Goal: Task Accomplishment & Management: Use online tool/utility

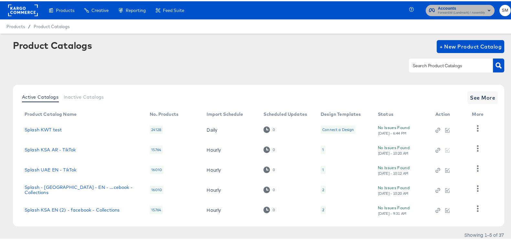
click at [449, 15] on button "Accounts Forward3d (Landmark) / Assembly" at bounding box center [460, 9] width 69 height 11
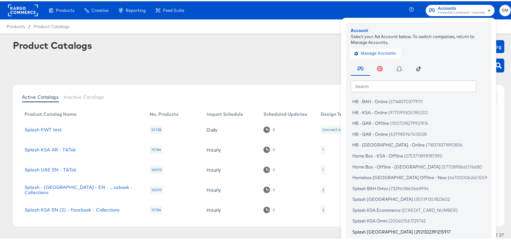
scroll to position [39, 0]
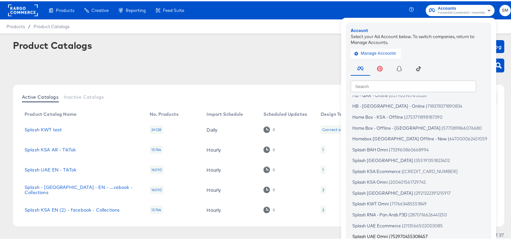
click at [409, 233] on span "752970455308457" at bounding box center [409, 234] width 37 height 5
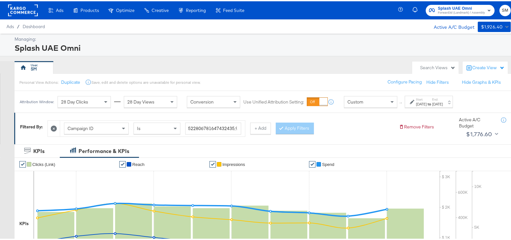
click at [419, 104] on div "Aug 1st 2025" at bounding box center [421, 102] width 11 height 5
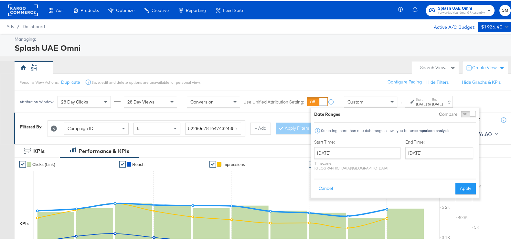
click at [253, 138] on div "Filtered By: Campaign ID Is + Add Apply Filters Remove Filters Active A/C Budge…" at bounding box center [265, 126] width 503 height 31
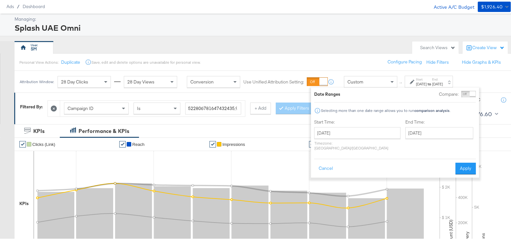
scroll to position [17, 0]
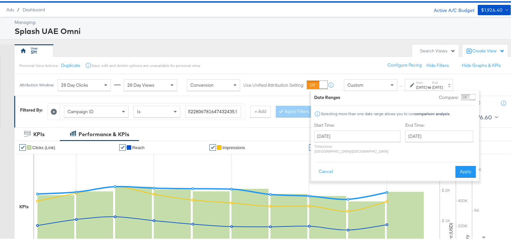
click at [48, 110] on div at bounding box center [54, 110] width 12 height 16
click at [53, 110] on icon at bounding box center [54, 110] width 6 height 6
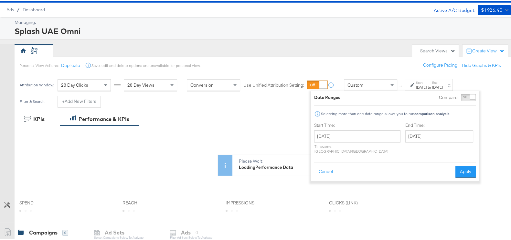
click at [176, 116] on div "KPIs Performance & KPIs" at bounding box center [258, 118] width 517 height 14
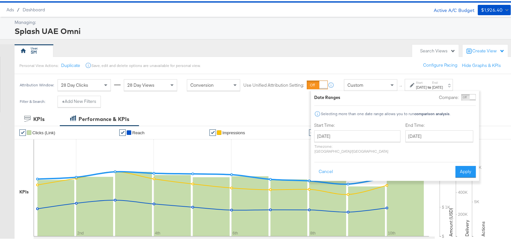
click at [376, 44] on div "SM" at bounding box center [212, 49] width 394 height 13
click at [289, 102] on div "Filter & Search: + Add New Filters" at bounding box center [258, 102] width 517 height 16
click at [288, 102] on div "Filter & Search: + Add New Filters" at bounding box center [258, 102] width 517 height 16
click at [322, 165] on button "Cancel" at bounding box center [325, 171] width 23 height 12
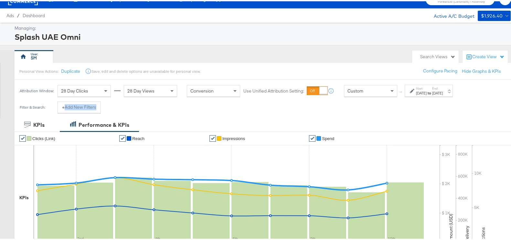
scroll to position [0, 0]
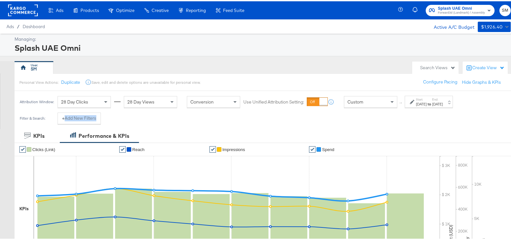
click at [496, 114] on div "Filter & Search: + Add New Filters" at bounding box center [258, 119] width 517 height 16
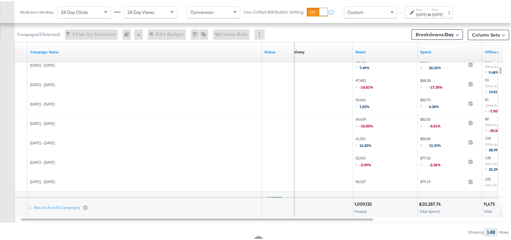
scroll to position [304, 0]
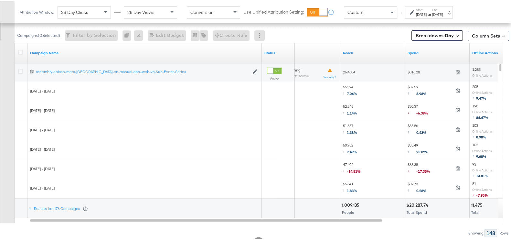
click at [427, 11] on div "[DATE]" at bounding box center [421, 13] width 11 height 5
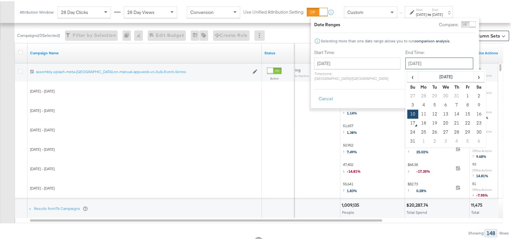
click at [435, 58] on input "[DATE]" at bounding box center [439, 62] width 68 height 12
click at [473, 111] on td "16" at bounding box center [478, 112] width 11 height 9
type input "[DATE]"
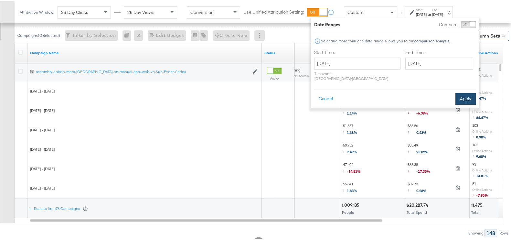
click at [459, 94] on button "Apply" at bounding box center [466, 98] width 20 height 12
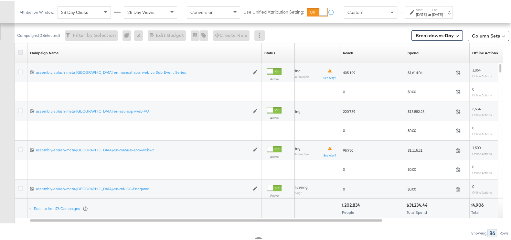
click at [20, 51] on icon at bounding box center [20, 50] width 5 height 5
click at [0, 0] on input "checkbox" at bounding box center [0, 0] width 0 height 0
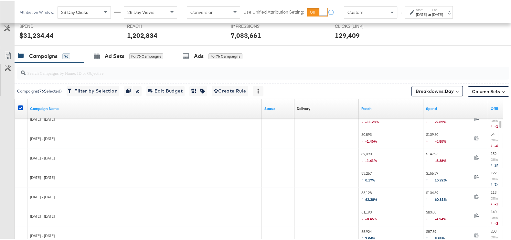
scroll to position [249, 0]
click at [11, 48] on link "Export as CSV" at bounding box center [7, 55] width 15 height 15
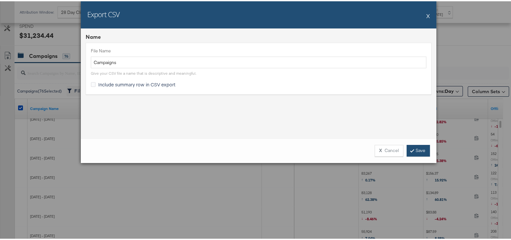
click at [409, 144] on link "Save" at bounding box center [418, 150] width 23 height 12
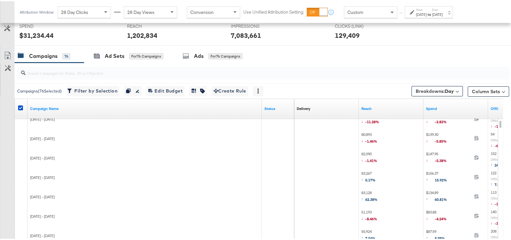
scroll to position [0, 0]
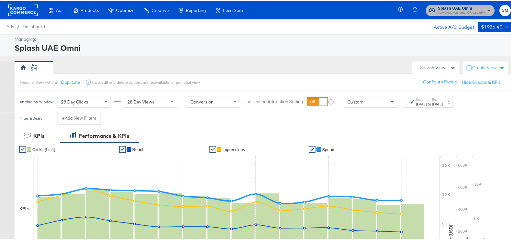
click at [454, 10] on span "Forward3d (Landmark) / Assembly" at bounding box center [461, 11] width 47 height 5
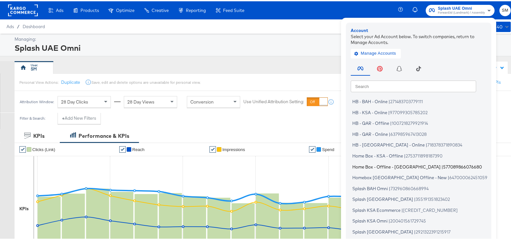
scroll to position [39, 0]
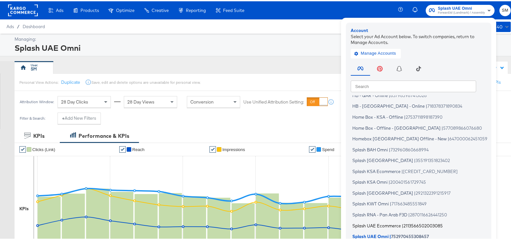
click at [373, 223] on span "Splash UAE Ecommerce" at bounding box center [376, 223] width 48 height 5
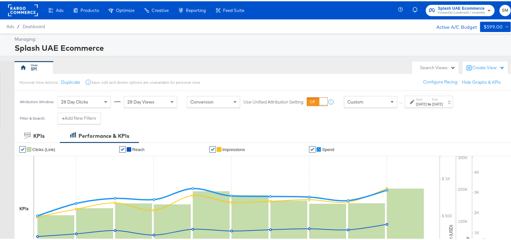
click at [432, 102] on strong "to" at bounding box center [429, 102] width 5 height 5
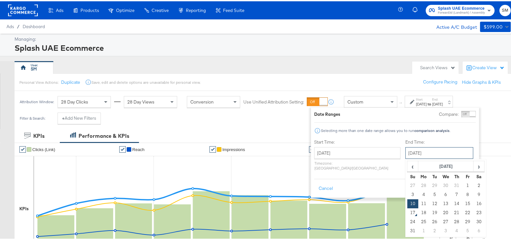
click at [405, 151] on input "August 10th 2025" at bounding box center [439, 152] width 68 height 12
click at [473, 201] on td "16" at bounding box center [478, 202] width 11 height 9
type input "August 16th 2025"
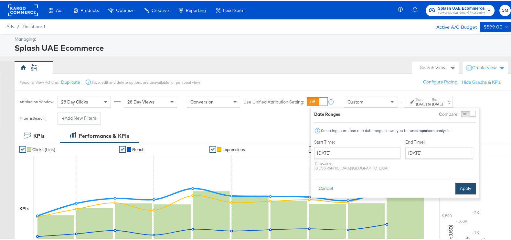
click at [461, 181] on button "Apply" at bounding box center [466, 187] width 20 height 12
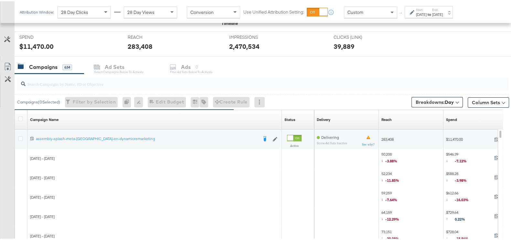
scroll to position [273, 0]
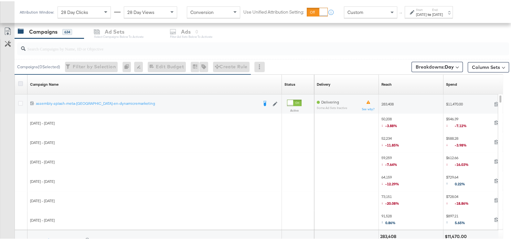
click at [18, 82] on icon at bounding box center [20, 82] width 5 height 5
click at [0, 0] on input "checkbox" at bounding box center [0, 0] width 0 height 0
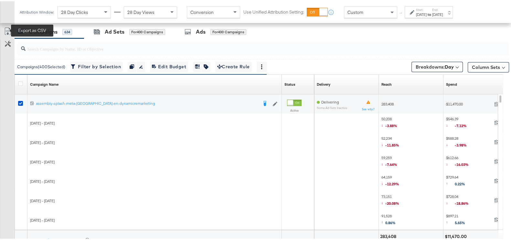
click at [11, 32] on icon at bounding box center [8, 30] width 8 height 8
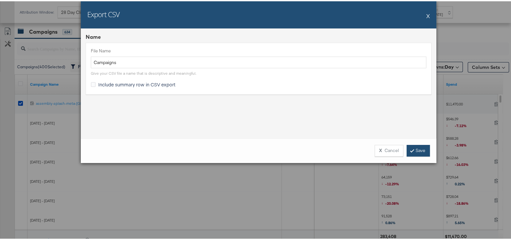
click at [410, 154] on link "Save" at bounding box center [418, 150] width 23 height 12
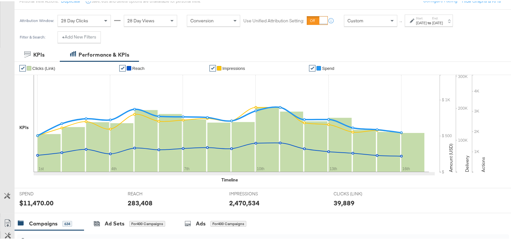
scroll to position [0, 0]
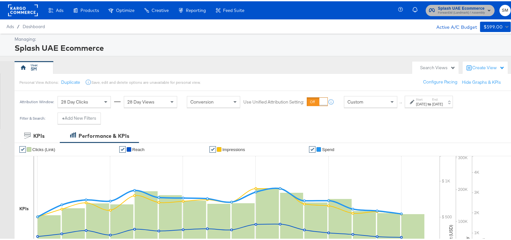
click at [453, 11] on span "Forward3d (Landmark) / Assembly" at bounding box center [461, 11] width 47 height 5
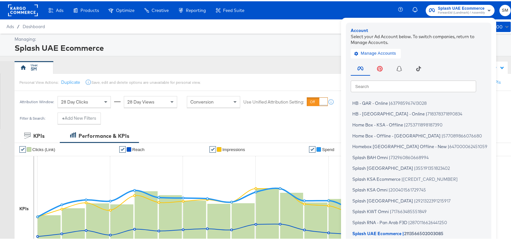
scroll to position [39, 0]
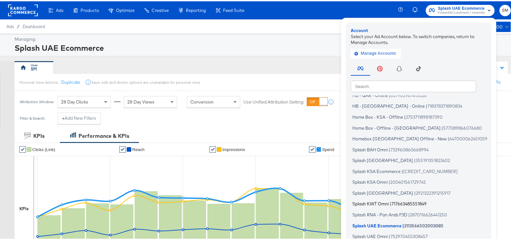
click at [357, 205] on span "Splash KWT Omni" at bounding box center [370, 202] width 37 height 5
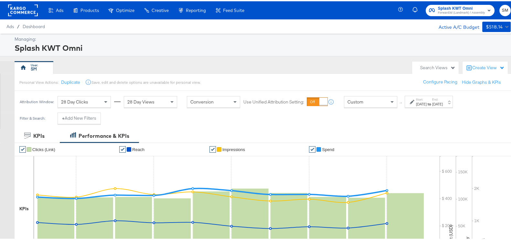
click at [443, 104] on div "[DATE]" at bounding box center [437, 102] width 11 height 5
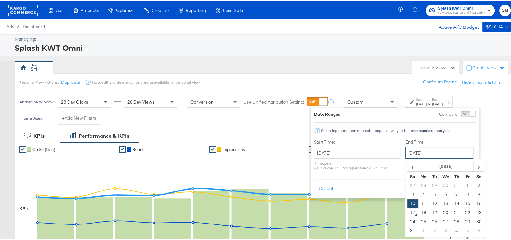
click at [430, 150] on input "August 10th 2025" at bounding box center [439, 152] width 68 height 12
click at [473, 202] on td "16" at bounding box center [478, 202] width 11 height 9
type input "August 16th 2025"
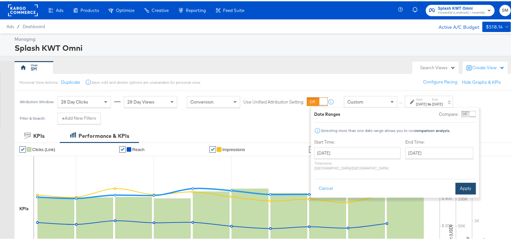
click at [456, 181] on button "Apply" at bounding box center [466, 187] width 20 height 12
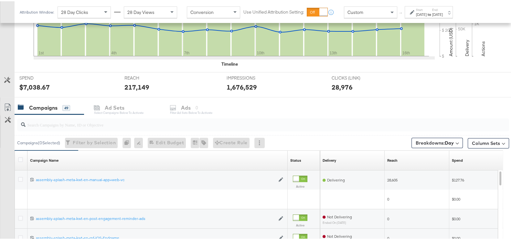
scroll to position [252, 0]
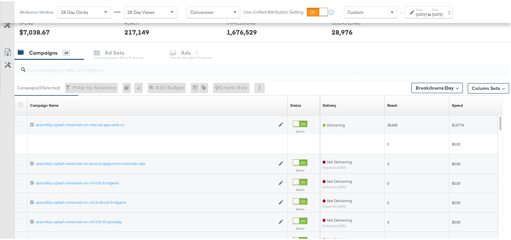
click at [21, 102] on icon at bounding box center [20, 103] width 5 height 5
click at [0, 0] on input "checkbox" at bounding box center [0, 0] width 0 height 0
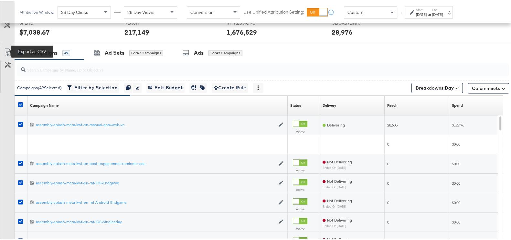
click at [7, 48] on icon at bounding box center [8, 51] width 8 height 8
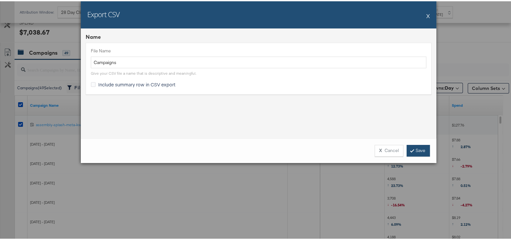
click at [421, 144] on link "Save" at bounding box center [418, 150] width 23 height 12
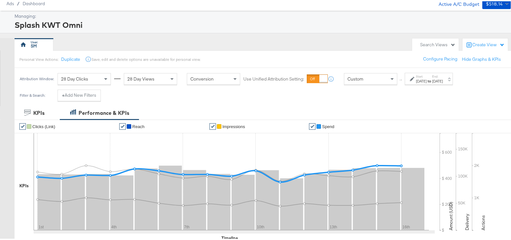
scroll to position [23, 0]
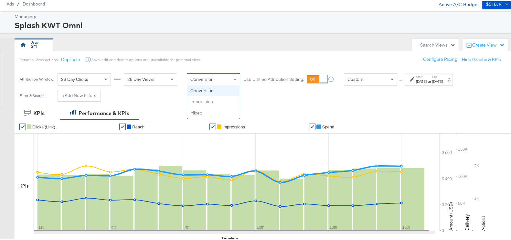
click at [230, 75] on div "Conversion" at bounding box center [213, 77] width 53 height 11
click at [272, 108] on div "KPIs Performance & KPIs" at bounding box center [258, 112] width 517 height 14
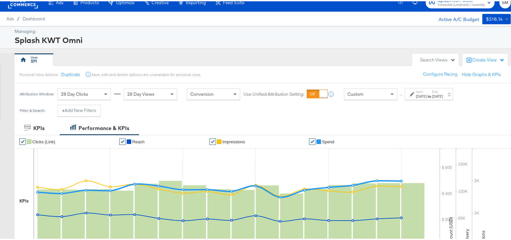
scroll to position [0, 0]
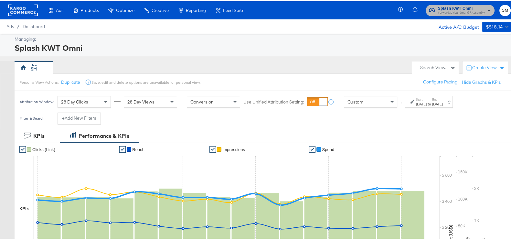
click at [458, 12] on span "Forward3d (Landmark) / Assembly" at bounding box center [461, 11] width 47 height 5
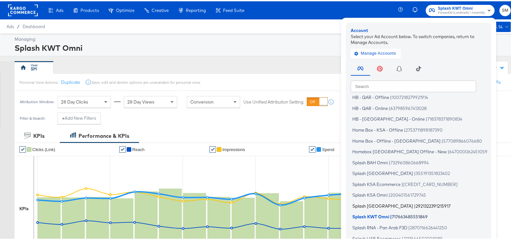
scroll to position [36, 0]
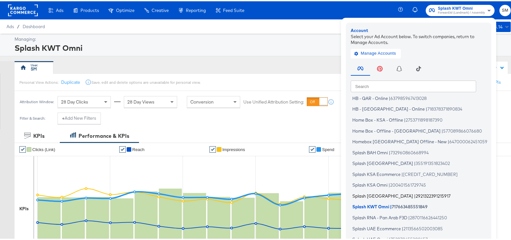
click at [414, 193] on span "|" at bounding box center [415, 194] width 2 height 5
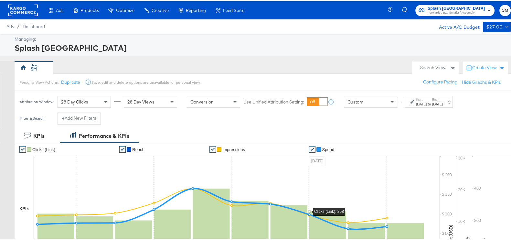
drag, startPoint x: 431, startPoint y: 107, endPoint x: 428, endPoint y: 103, distance: 5.3
click at [428, 103] on div "Attribution Window: 28 Day Clicks 28 Day Views Conversion Use Unified Attributi…" at bounding box center [238, 101] width 446 height 22
click at [427, 103] on div "[DATE]" at bounding box center [421, 102] width 11 height 5
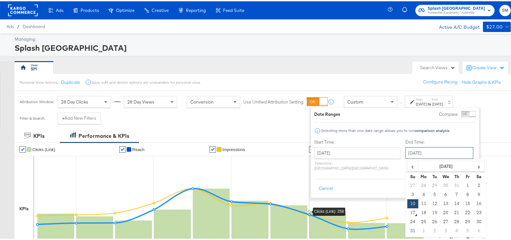
click at [415, 155] on input "[DATE]" at bounding box center [439, 152] width 68 height 12
click at [473, 200] on td "16" at bounding box center [478, 202] width 11 height 9
type input "[DATE]"
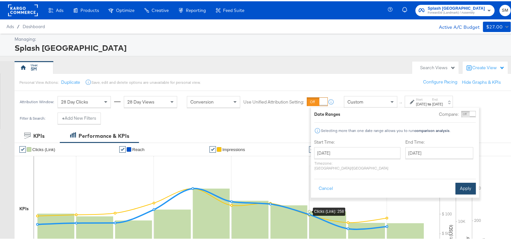
click at [463, 181] on button "Apply" at bounding box center [466, 187] width 20 height 12
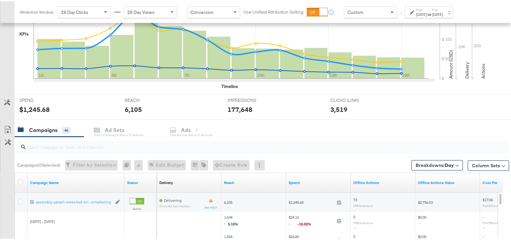
scroll to position [230, 0]
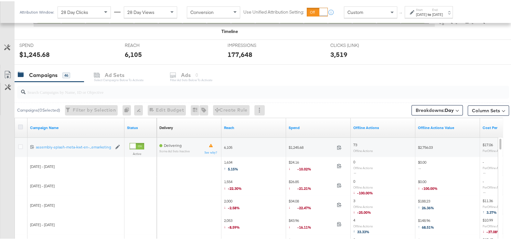
click at [19, 125] on icon at bounding box center [20, 125] width 5 height 5
click at [0, 0] on input "checkbox" at bounding box center [0, 0] width 0 height 0
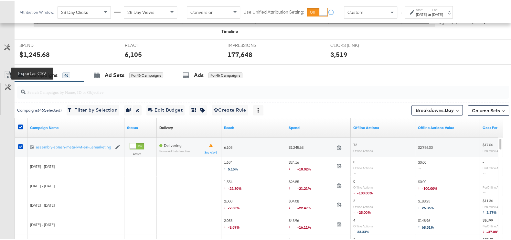
click at [7, 70] on icon at bounding box center [8, 74] width 8 height 8
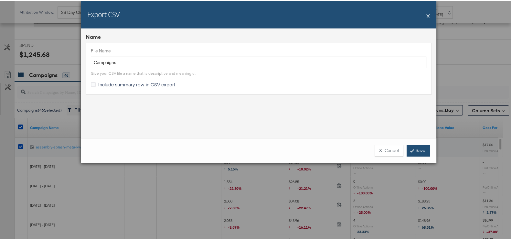
click at [421, 151] on link "Save" at bounding box center [418, 150] width 23 height 12
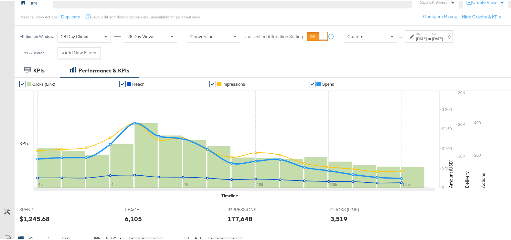
scroll to position [0, 0]
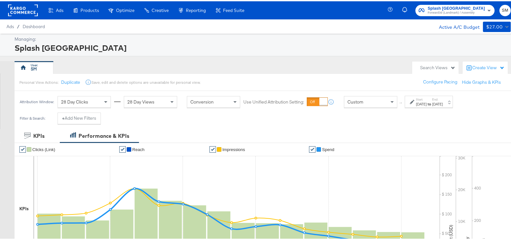
click at [435, 9] on span "Forward3d (Landmark) / Assembly" at bounding box center [456, 11] width 57 height 5
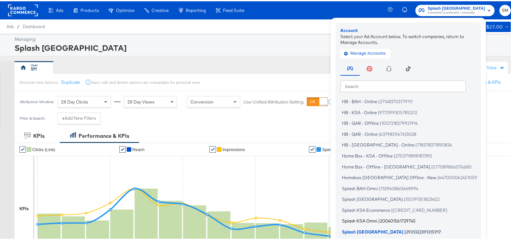
click at [362, 218] on span "Splash KSA Omni" at bounding box center [359, 219] width 35 height 5
